Goal: Task Accomplishment & Management: Manage account settings

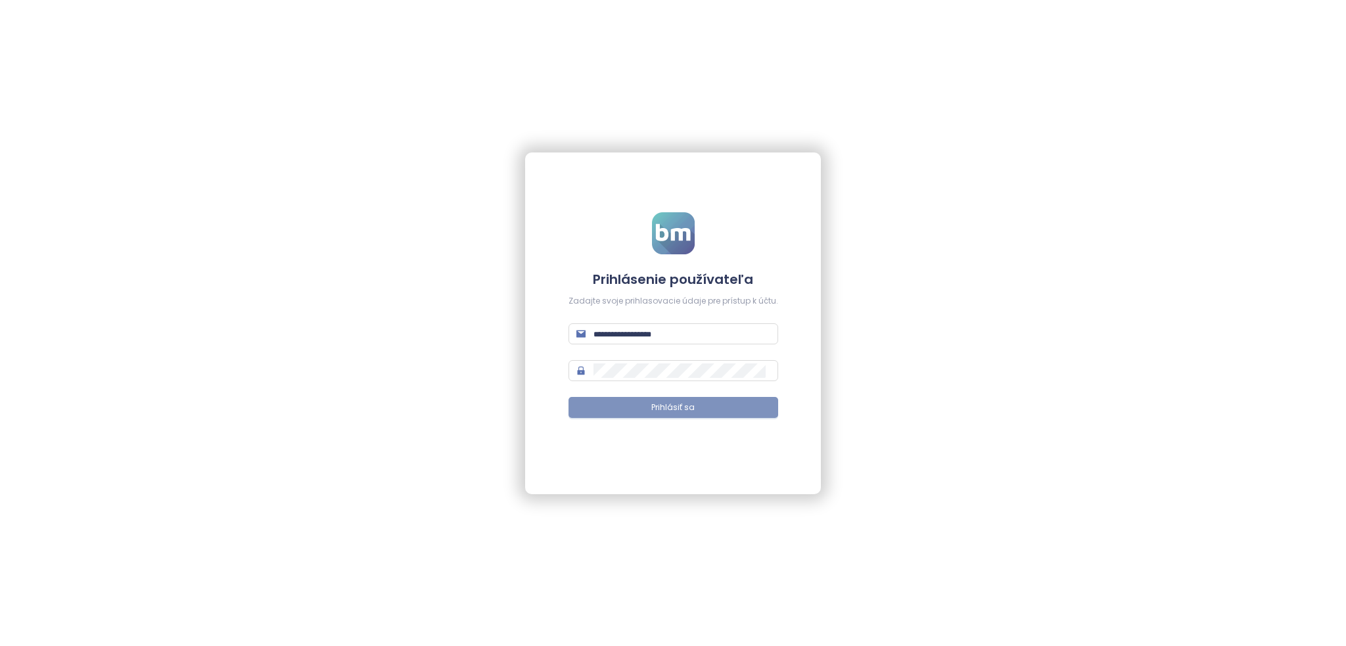
type input "**********"
click at [710, 410] on button "Prihlásiť sa" at bounding box center [674, 407] width 210 height 21
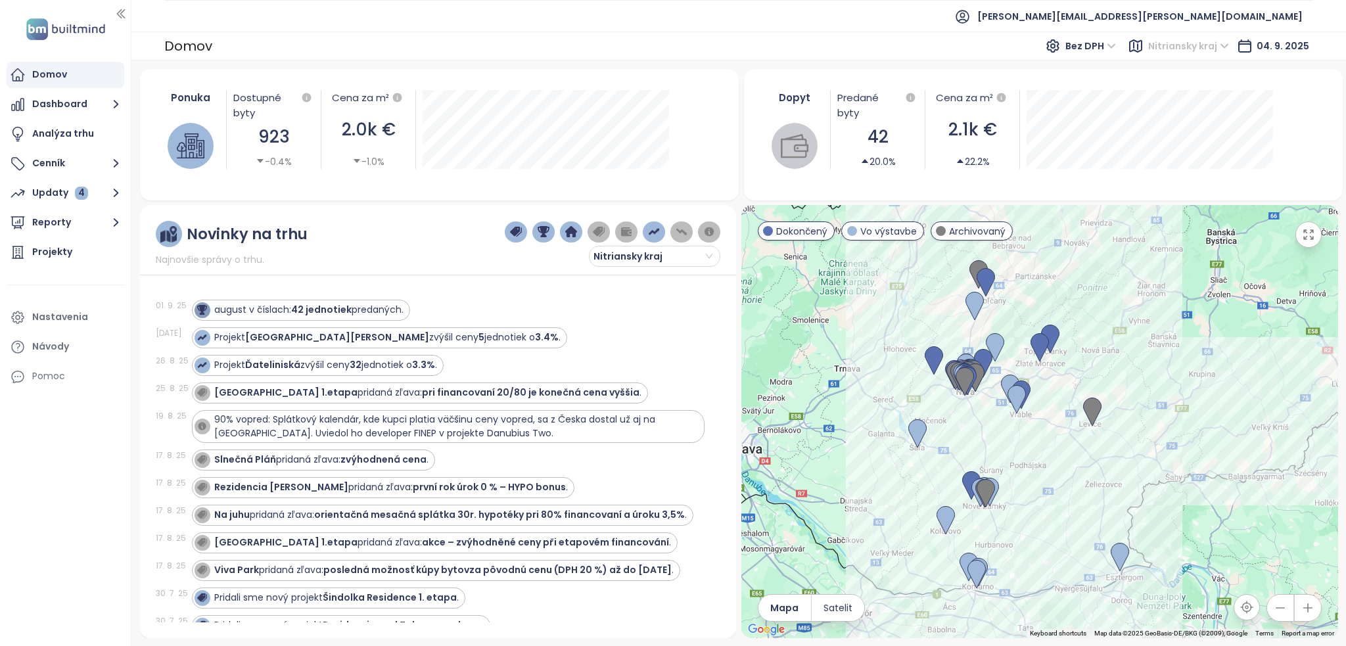
click at [1177, 47] on span "Nitriansky kraj" at bounding box center [1189, 46] width 81 height 20
click at [1179, 137] on div "[GEOGRAPHIC_DATA]" at bounding box center [1208, 135] width 97 height 14
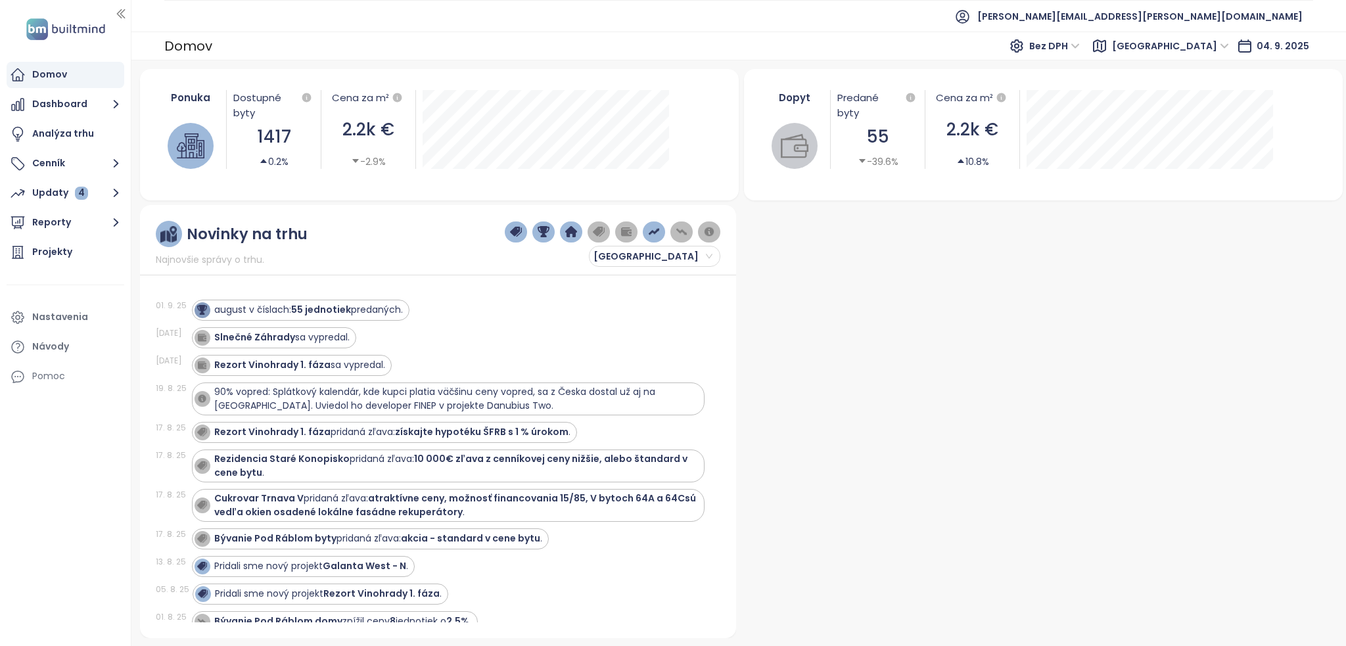
click at [1025, 281] on div at bounding box center [1040, 421] width 597 height 433
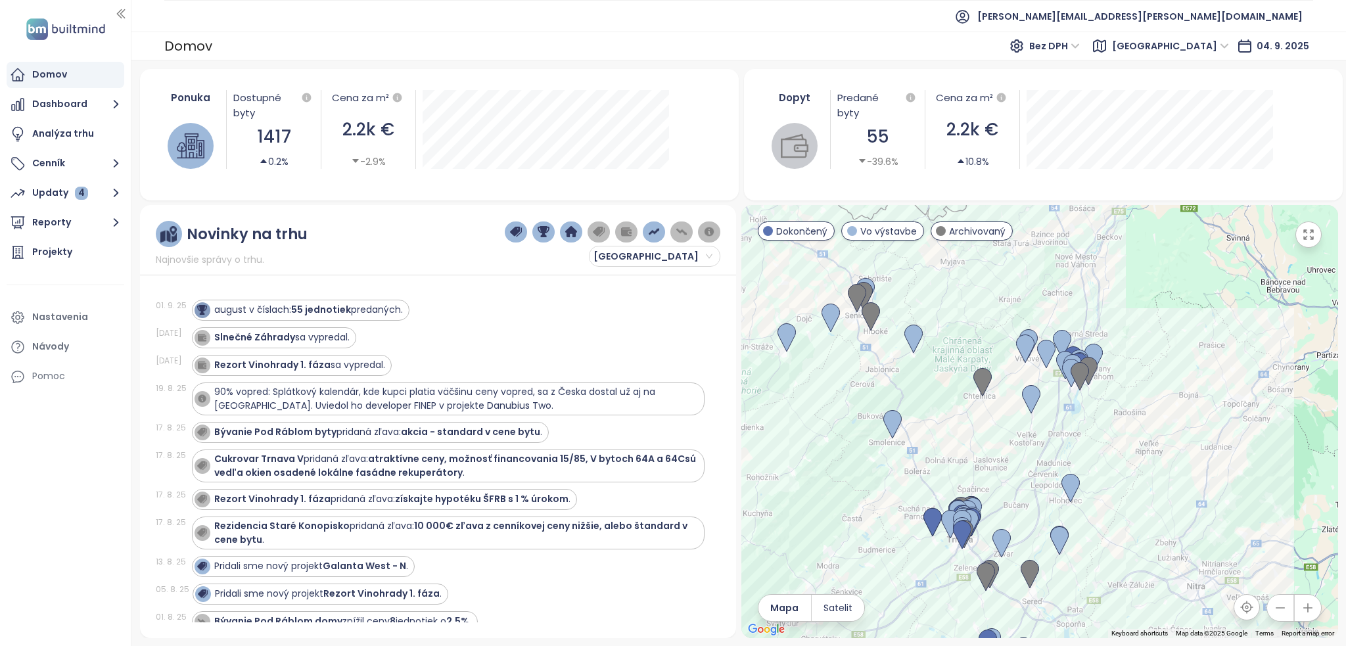
drag, startPoint x: 1099, startPoint y: 294, endPoint x: 1091, endPoint y: 258, distance: 37.0
click at [1091, 258] on div at bounding box center [1040, 421] width 597 height 433
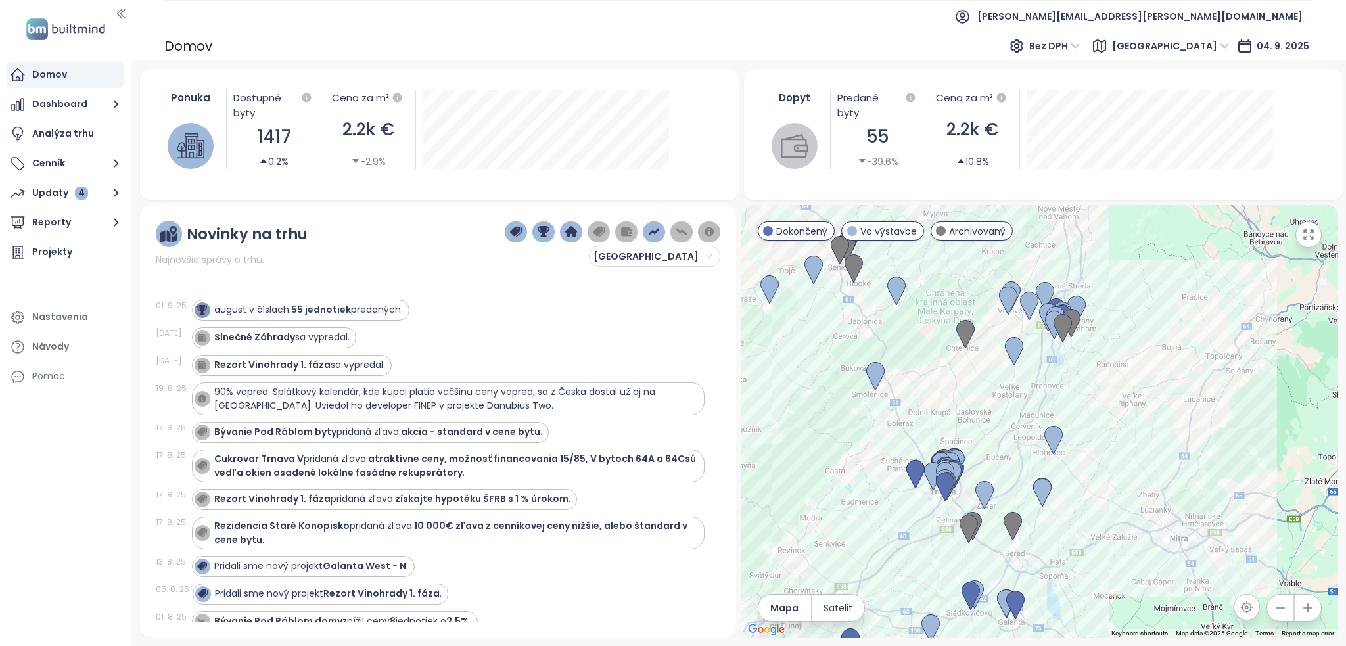
drag, startPoint x: 1137, startPoint y: 415, endPoint x: 1120, endPoint y: 366, distance: 51.8
click at [1120, 366] on div at bounding box center [1040, 421] width 597 height 433
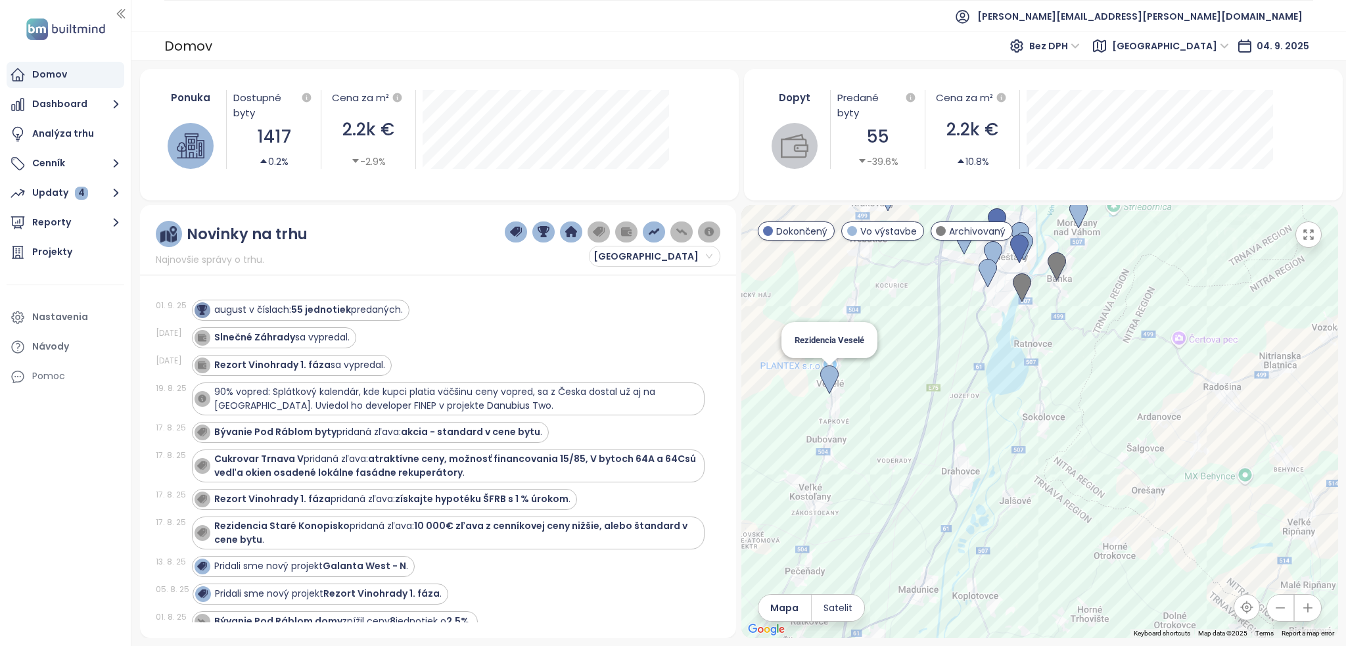
click at [827, 388] on img at bounding box center [829, 380] width 18 height 29
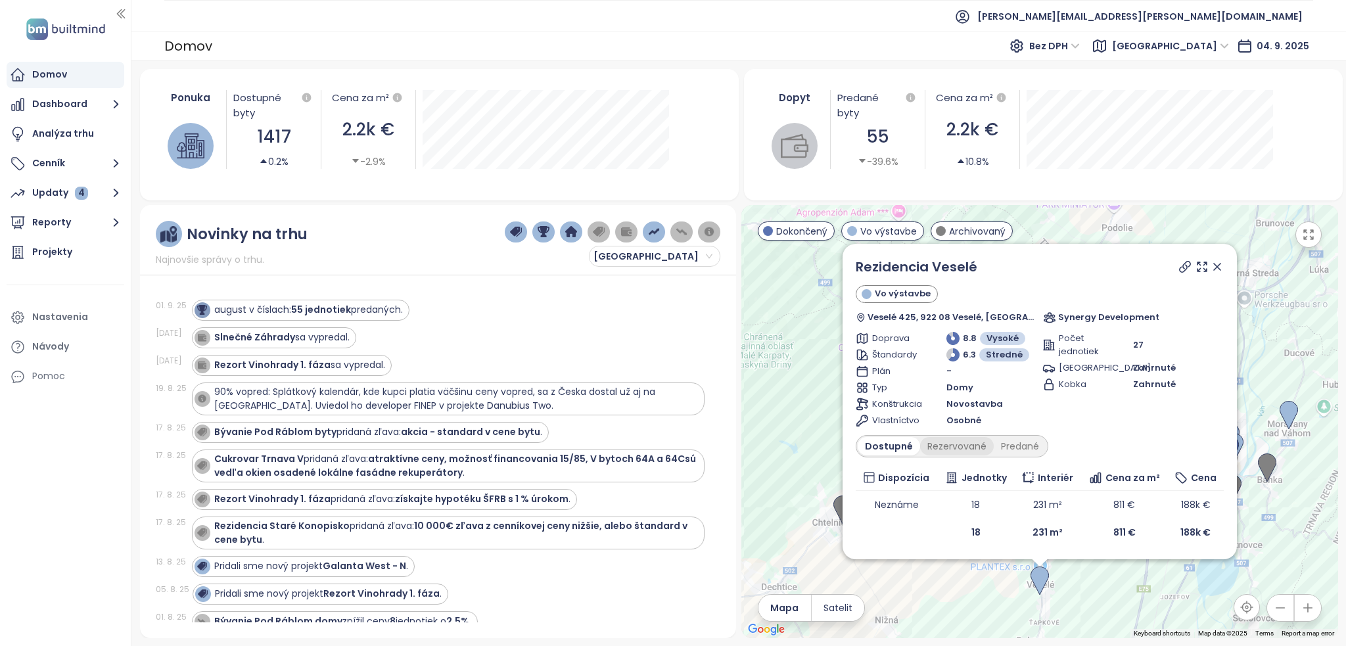
click at [986, 442] on div "Rezervované" at bounding box center [957, 446] width 74 height 18
click at [1008, 448] on div "Predané" at bounding box center [1020, 446] width 53 height 18
click at [965, 449] on div "Rezervované" at bounding box center [954, 446] width 74 height 18
click at [920, 448] on div "Rezervované" at bounding box center [955, 446] width 77 height 18
click at [903, 447] on div "Dostupné" at bounding box center [887, 446] width 59 height 18
